Goal: Check status: Check status

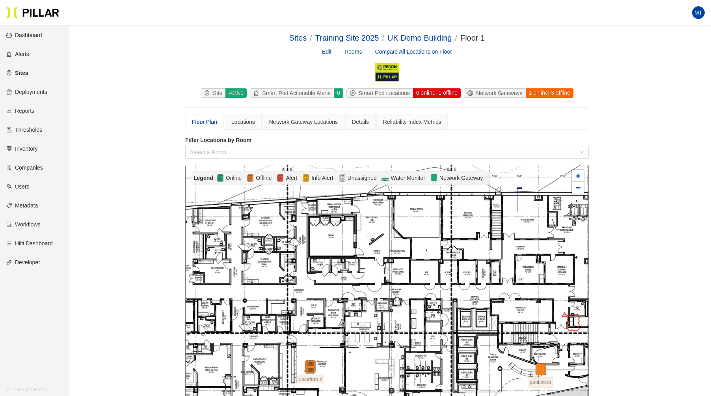
click at [297, 32] on div "Sites / Training Site 2025 / UK Demo Building / Floor 1 /" at bounding box center [387, 38] width 196 height 12
click at [297, 35] on link "Sites" at bounding box center [297, 38] width 17 height 9
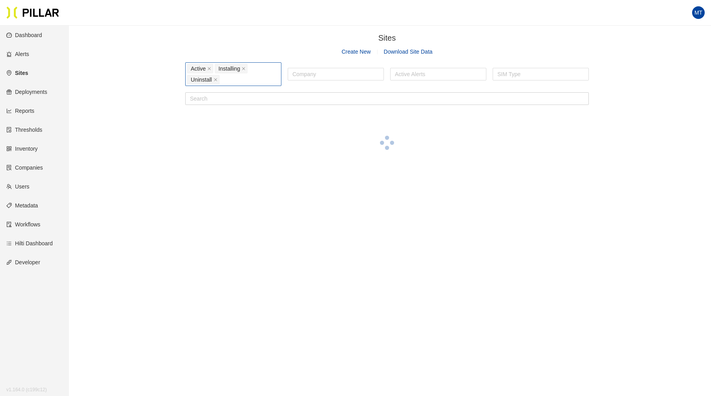
click at [229, 79] on div "Active Installing Uninstall" at bounding box center [233, 74] width 92 height 22
type input "compl"
click at [207, 92] on div "Completed" at bounding box center [233, 95] width 87 height 9
click at [317, 73] on div at bounding box center [336, 74] width 92 height 11
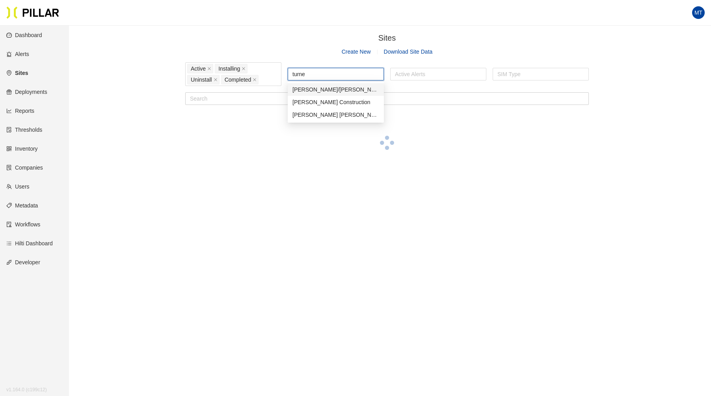
type input "[PERSON_NAME]"
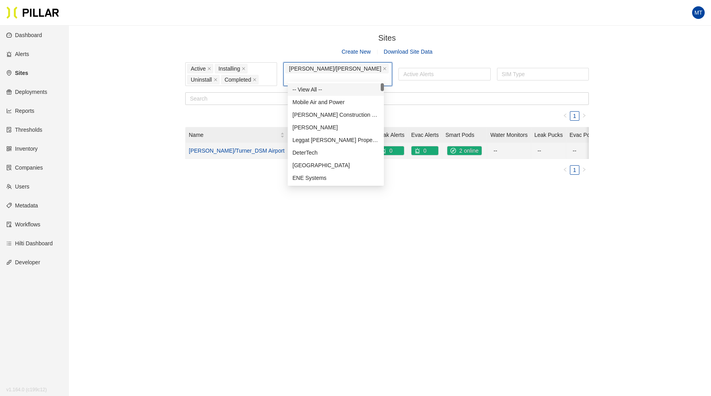
click at [219, 149] on link "[PERSON_NAME]/Turner_DSM Airport" at bounding box center [237, 150] width 96 height 6
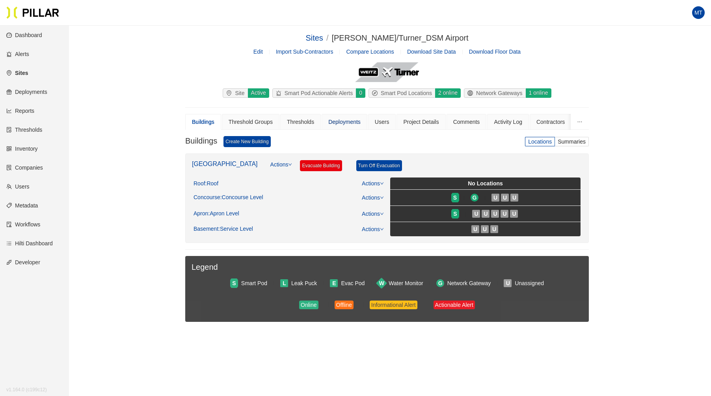
click at [349, 121] on div "Deployments" at bounding box center [344, 122] width 32 height 9
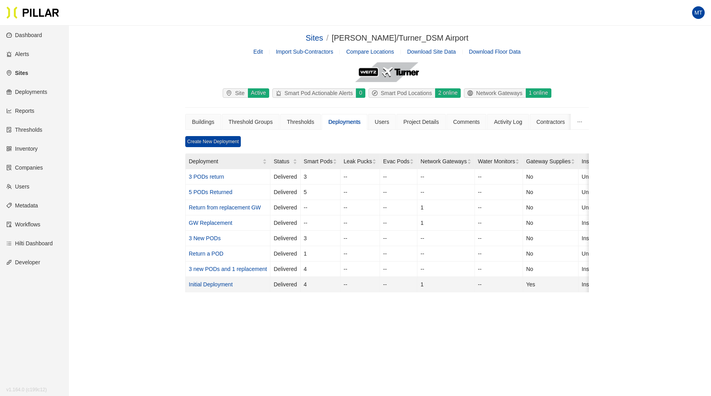
click at [220, 281] on link "Initial Deployment" at bounding box center [211, 284] width 44 height 6
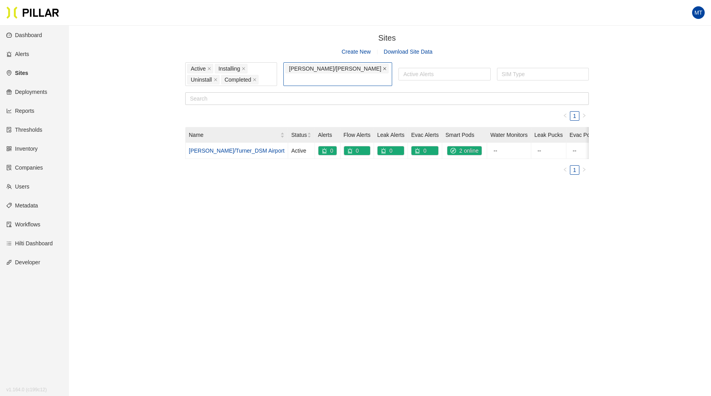
click at [383, 71] on icon "close" at bounding box center [385, 69] width 4 height 4
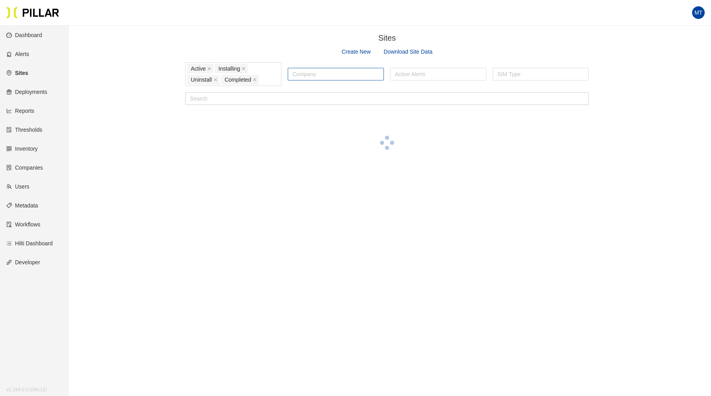
click at [326, 73] on div at bounding box center [336, 74] width 92 height 11
type input "[PERSON_NAME]"
click at [302, 113] on div "The [PERSON_NAME] Company" at bounding box center [336, 114] width 87 height 9
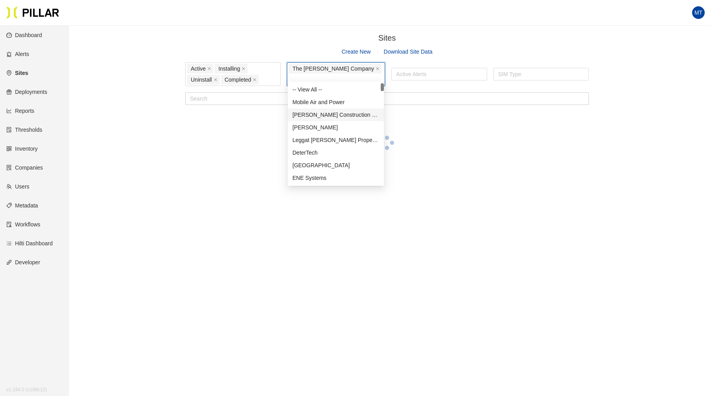
click at [132, 103] on div "Sites / Create New Download Site Data Active Installing Uninstall Completed The…" at bounding box center [387, 104] width 598 height 145
